Goal: Information Seeking & Learning: Find contact information

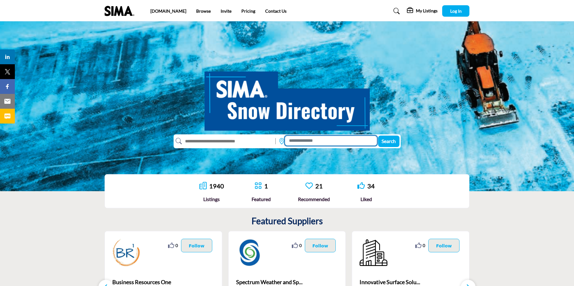
click at [307, 139] on input at bounding box center [331, 141] width 92 height 10
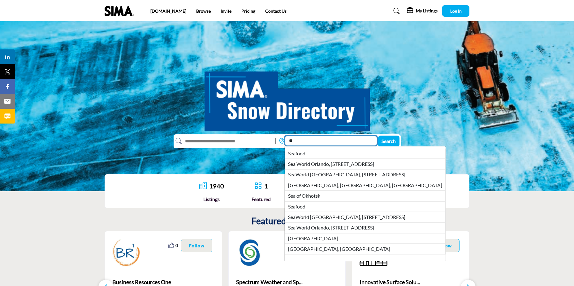
type input "*"
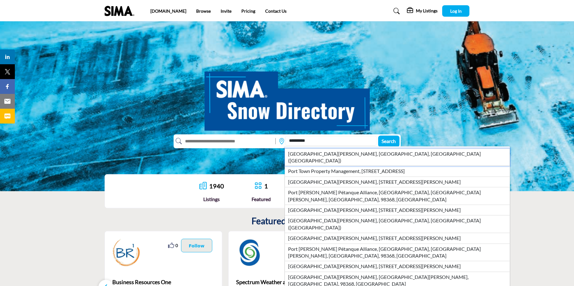
click at [315, 152] on li "[GEOGRAPHIC_DATA][PERSON_NAME], [GEOGRAPHIC_DATA], [GEOGRAPHIC_DATA] ([GEOGRAPH…" at bounding box center [396, 158] width 225 height 18
type input "**********"
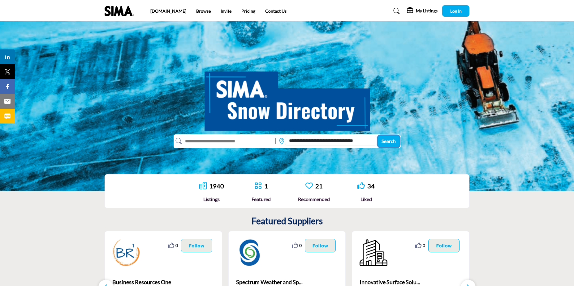
click at [388, 139] on span "Search" at bounding box center [388, 141] width 14 height 6
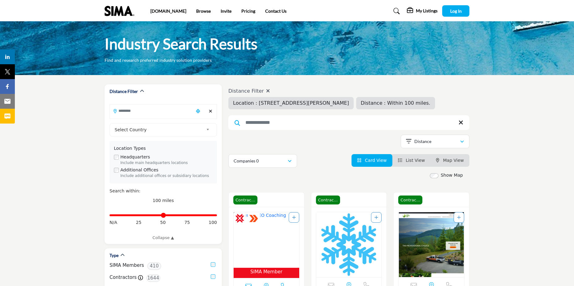
type input "**********"
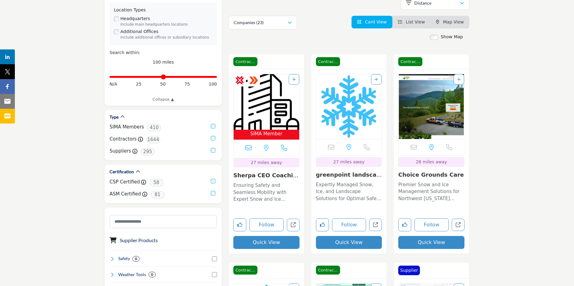
scroll to position [155, 0]
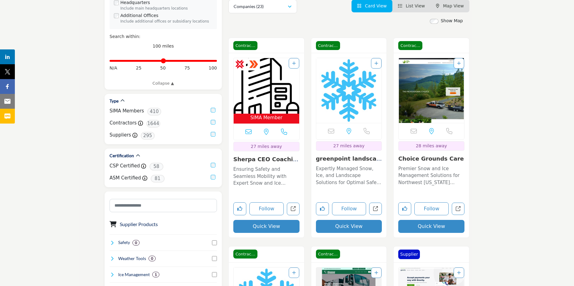
click at [348, 228] on button "Quick View" at bounding box center [349, 226] width 66 height 13
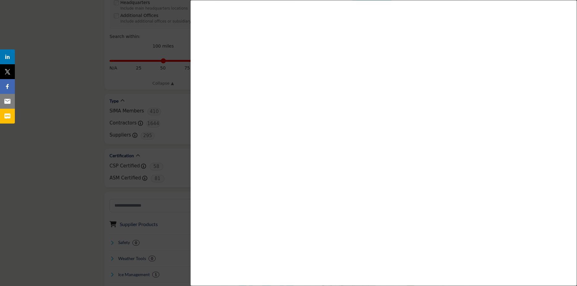
click at [44, 65] on div at bounding box center [288, 143] width 577 height 286
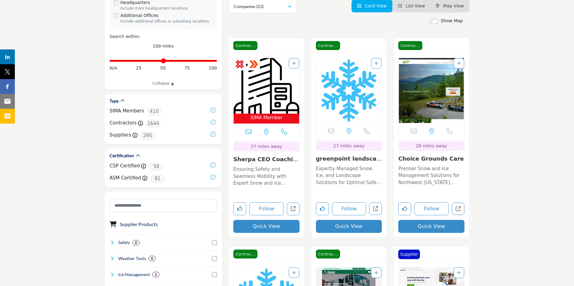
click at [350, 228] on button "Quick View" at bounding box center [349, 226] width 66 height 13
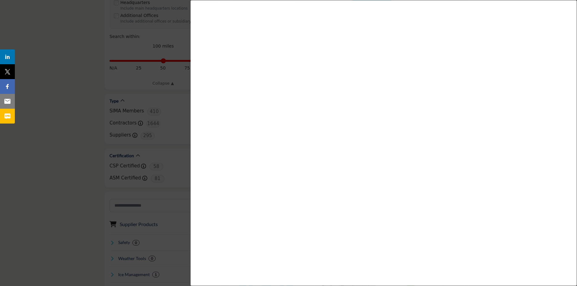
click at [48, 99] on div at bounding box center [288, 143] width 577 height 286
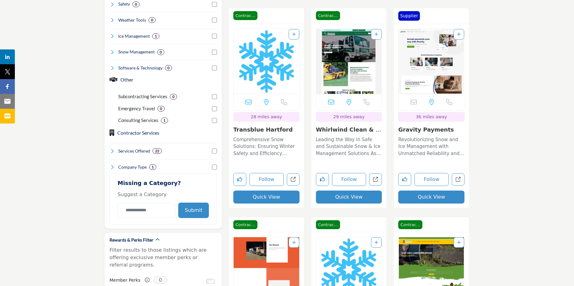
scroll to position [402, 0]
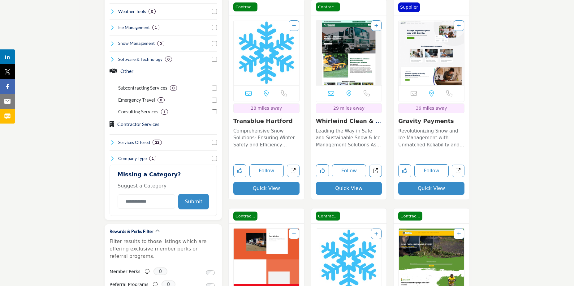
click at [348, 188] on button "Quick View" at bounding box center [349, 188] width 66 height 13
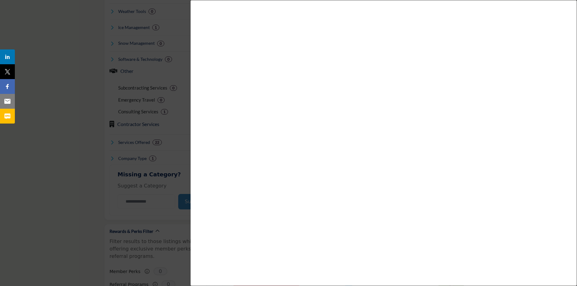
click at [79, 95] on div at bounding box center [288, 143] width 577 height 286
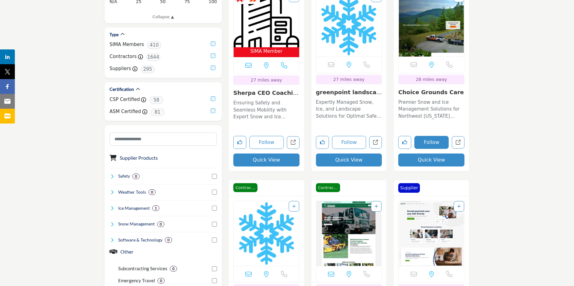
scroll to position [216, 0]
